Goal: Information Seeking & Learning: Check status

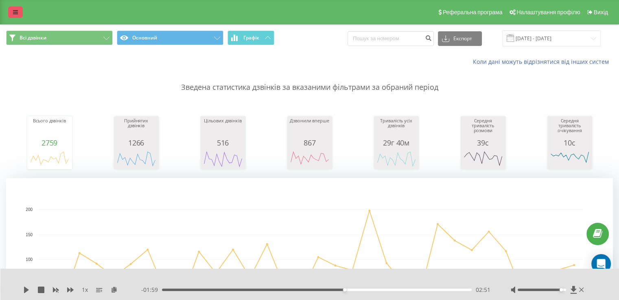
click at [13, 12] on link at bounding box center [15, 12] width 15 height 11
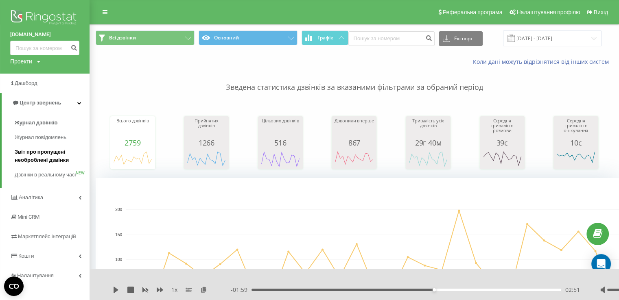
click at [50, 159] on span "Звіт про пропущені необроблені дзвінки" at bounding box center [50, 156] width 71 height 16
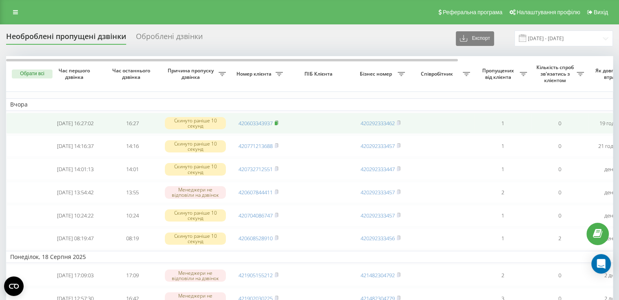
click at [276, 123] on rect at bounding box center [276, 124] width 2 height 4
click at [277, 123] on rect at bounding box center [276, 124] width 2 height 4
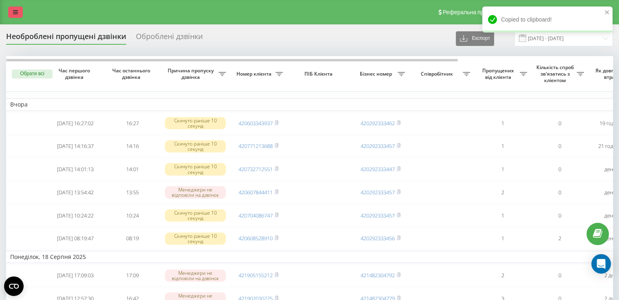
click at [16, 11] on icon at bounding box center [15, 12] width 5 height 6
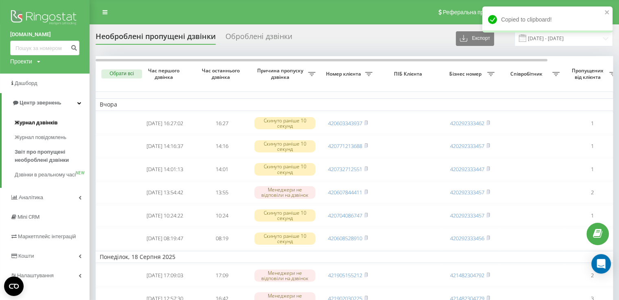
click at [47, 125] on span "Журнал дзвінків" at bounding box center [36, 123] width 43 height 8
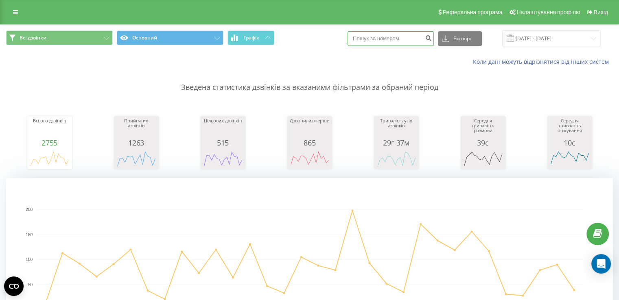
click at [396, 42] on input at bounding box center [391, 38] width 86 height 15
paste input "420603343937"
type input "420603343937"
click at [432, 36] on icon "submit" at bounding box center [428, 37] width 7 height 5
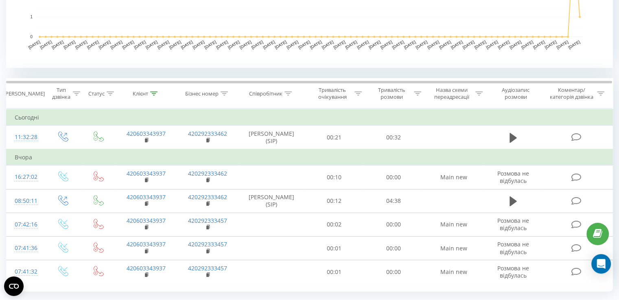
scroll to position [295, 0]
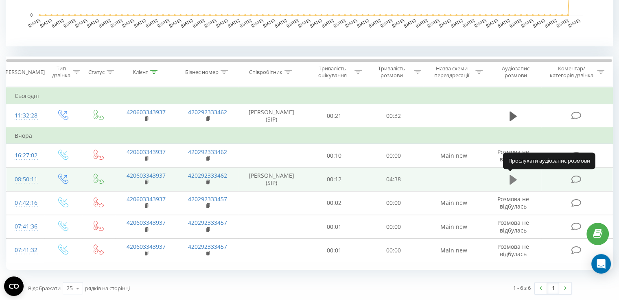
click at [516, 177] on icon at bounding box center [513, 179] width 7 height 11
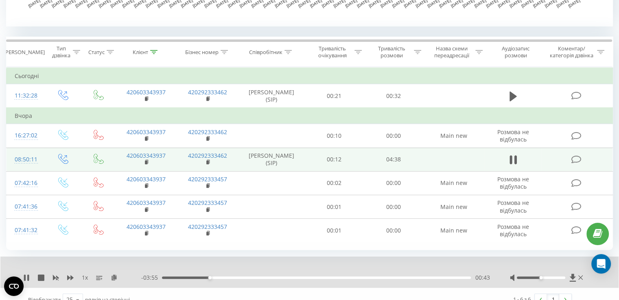
scroll to position [326, 0]
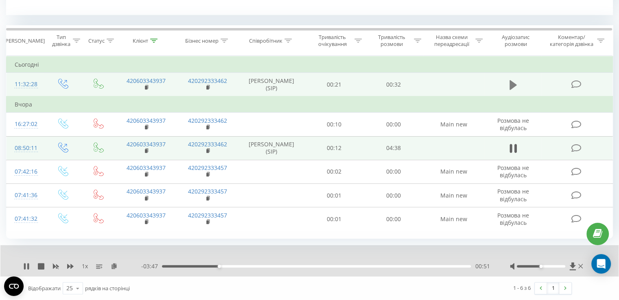
click at [512, 83] on icon at bounding box center [513, 85] width 7 height 10
click at [510, 81] on button at bounding box center [513, 85] width 12 height 12
drag, startPoint x: 146, startPoint y: 85, endPoint x: 157, endPoint y: 84, distance: 10.7
click at [146, 86] on rect at bounding box center [146, 88] width 2 height 4
